Goal: Information Seeking & Learning: Find specific fact

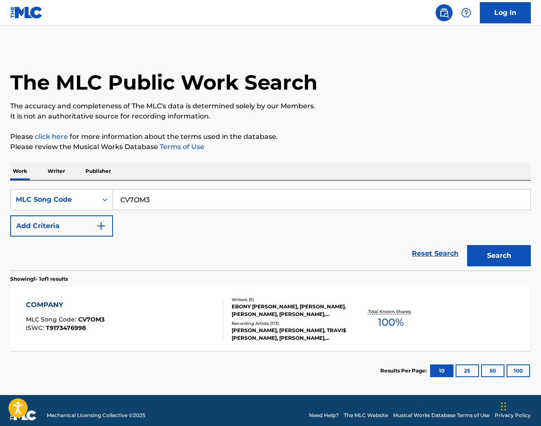
click at [358, 200] on input "CV7OM3" at bounding box center [321, 199] width 417 height 20
paste input "D5469I"
click at [497, 248] on button "Search" at bounding box center [499, 255] width 64 height 21
click at [301, 206] on input "D5469I" at bounding box center [321, 199] width 417 height 20
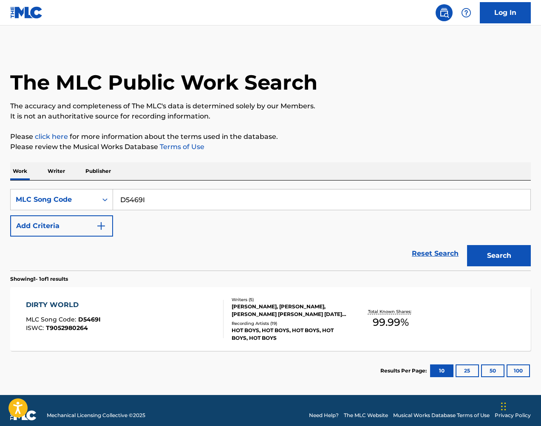
click at [301, 206] on input "D5469I" at bounding box center [321, 199] width 417 height 20
paste input "L2861S"
click at [483, 249] on button "Search" at bounding box center [499, 255] width 64 height 21
click at [292, 194] on input "L2861S" at bounding box center [321, 199] width 417 height 20
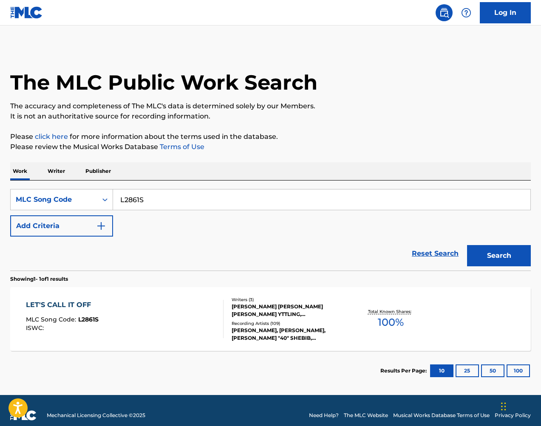
paste input "B5820O"
click at [490, 262] on button "Search" at bounding box center [499, 255] width 64 height 21
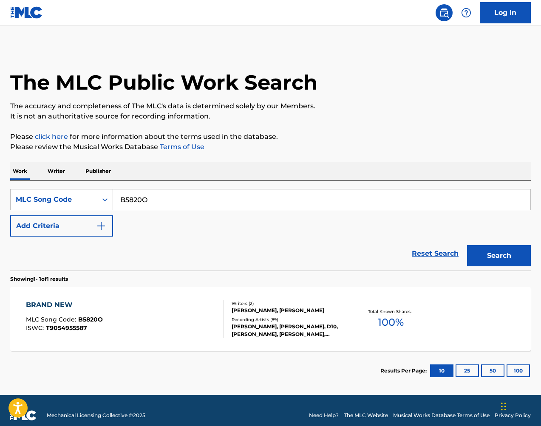
click at [442, 192] on input "B5820O" at bounding box center [321, 199] width 417 height 20
paste input "WA88WM"
click at [504, 248] on button "Search" at bounding box center [499, 255] width 64 height 21
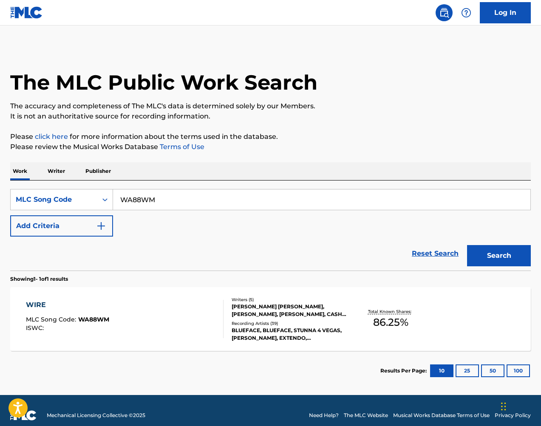
click at [248, 195] on input "WA88WM" at bounding box center [321, 199] width 417 height 20
drag, startPoint x: 483, startPoint y: 203, endPoint x: 248, endPoint y: 195, distance: 235.4
click at [248, 195] on input "WA88WM" at bounding box center [321, 199] width 417 height 20
paste input "M5014W"
click at [491, 255] on button "Search" at bounding box center [499, 255] width 64 height 21
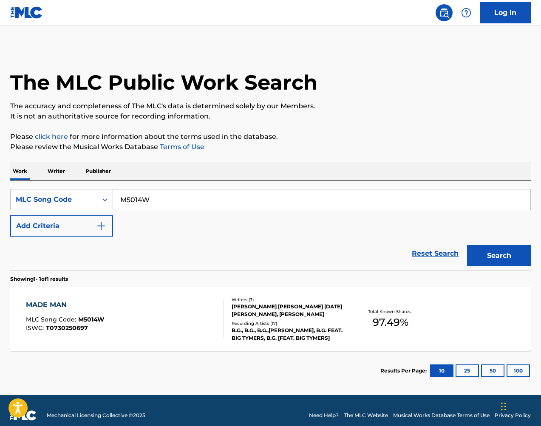
click at [207, 202] on input "M5014W" at bounding box center [321, 199] width 417 height 20
paste input "I5040E"
click at [504, 262] on button "Search" at bounding box center [499, 255] width 64 height 21
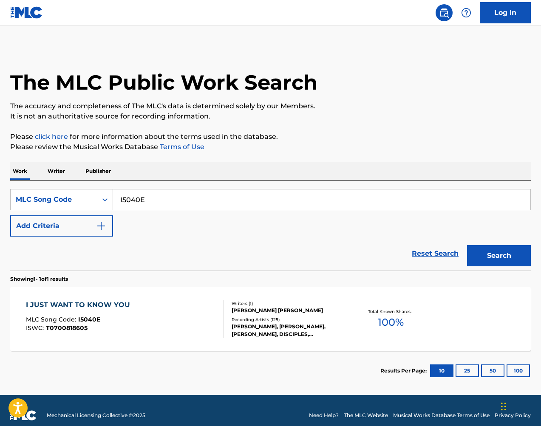
click at [469, 116] on p "It is not an authoritative source for recording information." at bounding box center [270, 116] width 520 height 10
click at [418, 146] on p "Please review the Musical Works Database Terms of Use" at bounding box center [270, 147] width 520 height 10
click at [284, 190] on input "I5040E" at bounding box center [321, 199] width 417 height 20
click at [167, 200] on input "I5040E" at bounding box center [321, 199] width 417 height 20
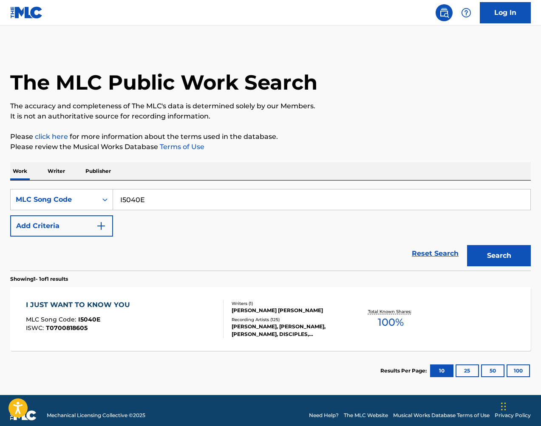
drag, startPoint x: 167, startPoint y: 200, endPoint x: 196, endPoint y: 204, distance: 29.6
click at [167, 200] on input "I5040E" at bounding box center [321, 199] width 417 height 20
paste input "Y20667"
type input "Y20667"
click at [497, 251] on button "Search" at bounding box center [499, 255] width 64 height 21
